Goal: Use online tool/utility: Utilize a website feature to perform a specific function

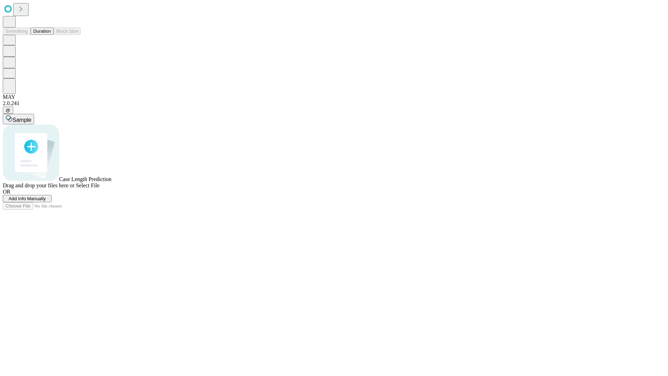
click at [46, 201] on span "Add Info Manually" at bounding box center [27, 198] width 37 height 5
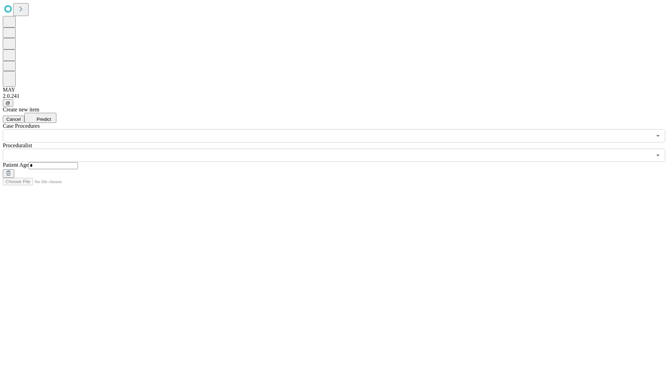
type input "*"
click at [339, 149] on input "text" at bounding box center [327, 155] width 649 height 13
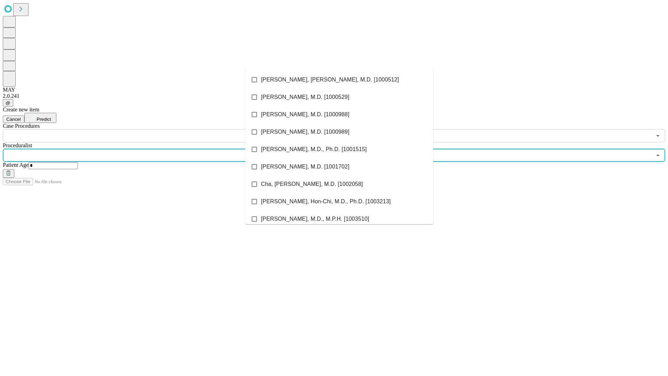
click at [339, 80] on li "[PERSON_NAME], [PERSON_NAME], M.D. [1000512]" at bounding box center [339, 79] width 188 height 17
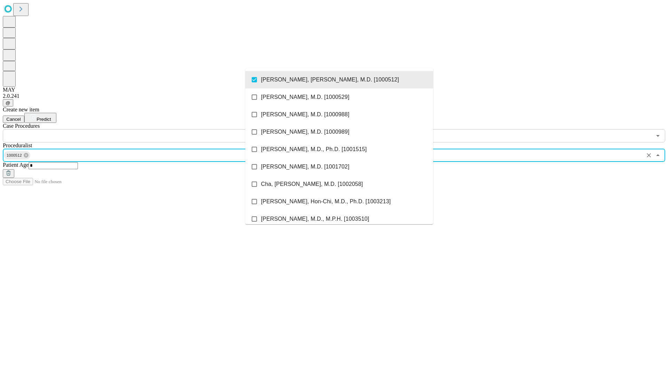
click at [146, 129] on input "text" at bounding box center [327, 135] width 649 height 13
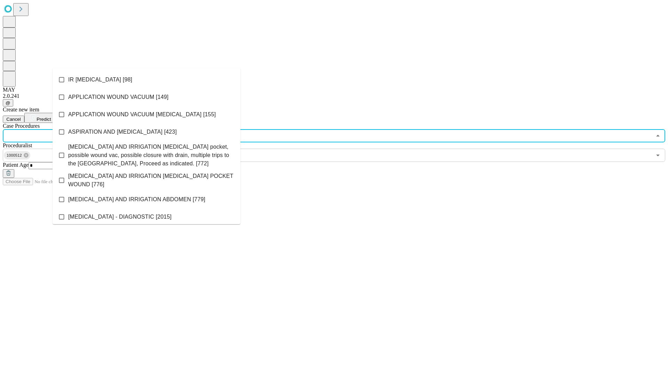
click at [146, 80] on li "IR [MEDICAL_DATA] [98]" at bounding box center [147, 79] width 188 height 17
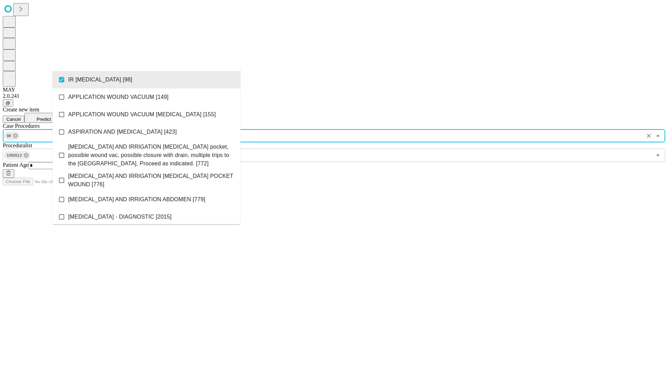
click at [51, 117] on span "Predict" at bounding box center [44, 119] width 14 height 5
